Goal: Find specific page/section: Find specific page/section

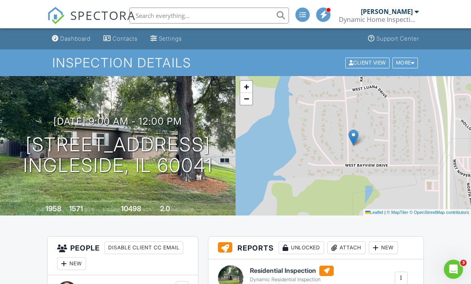
scroll to position [-1, 0]
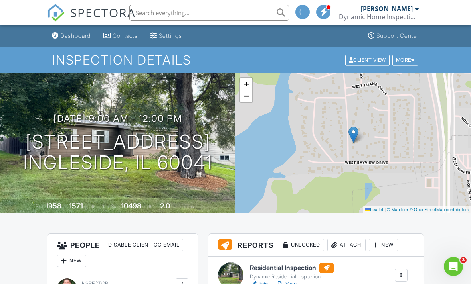
click at [174, 13] on input "text" at bounding box center [209, 13] width 160 height 16
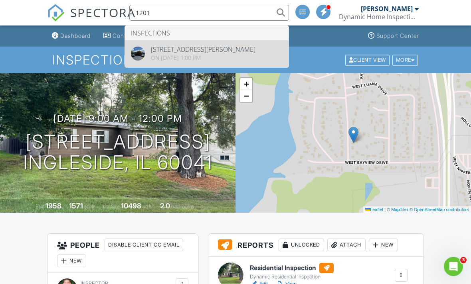
type input "1201"
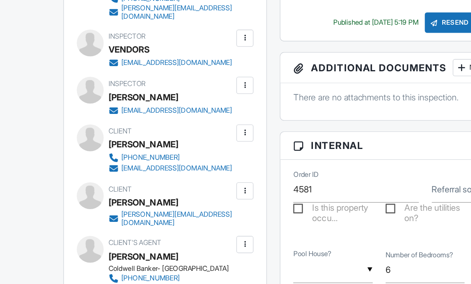
scroll to position [322, 0]
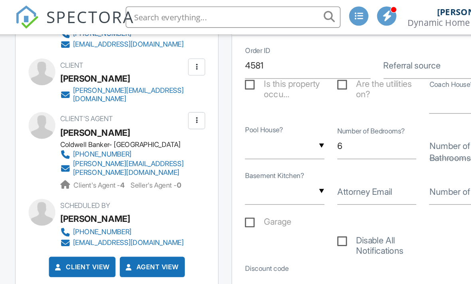
scroll to position [324, 0]
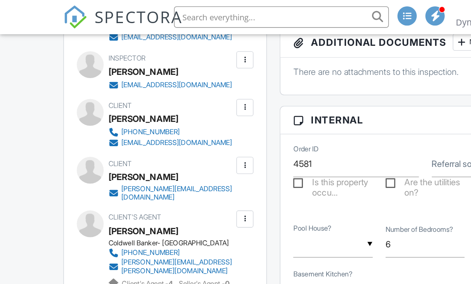
click at [187, 16] on input "text" at bounding box center [209, 13] width 160 height 16
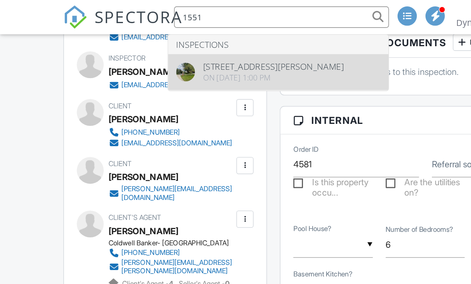
type input "1551"
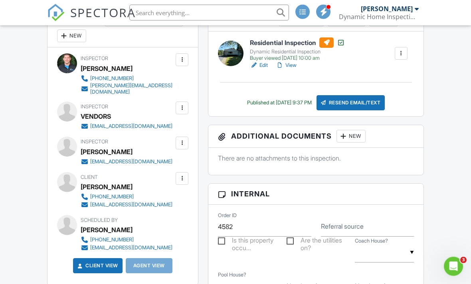
scroll to position [226, 0]
